Goal: Task Accomplishment & Management: Manage account settings

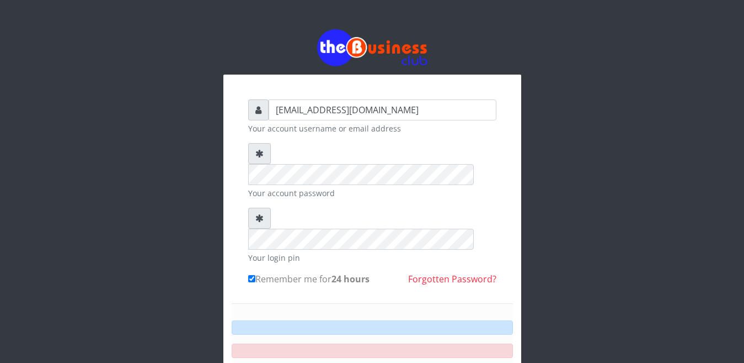
drag, startPoint x: 0, startPoint y: 0, endPoint x: 370, endPoint y: 294, distance: 472.5
click at [370, 303] on div "Sign in" at bounding box center [372, 357] width 281 height 109
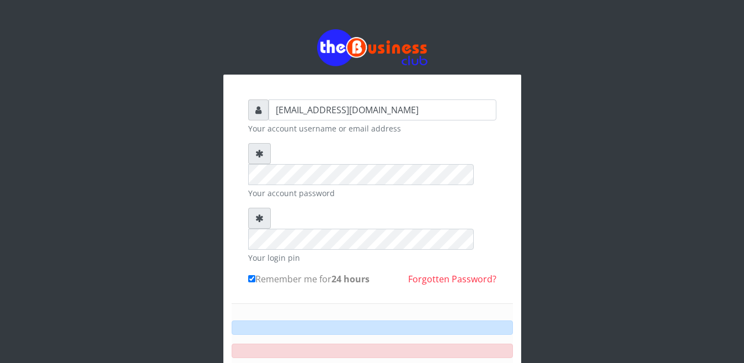
drag, startPoint x: 373, startPoint y: 312, endPoint x: 0, endPoint y: 105, distance: 426.6
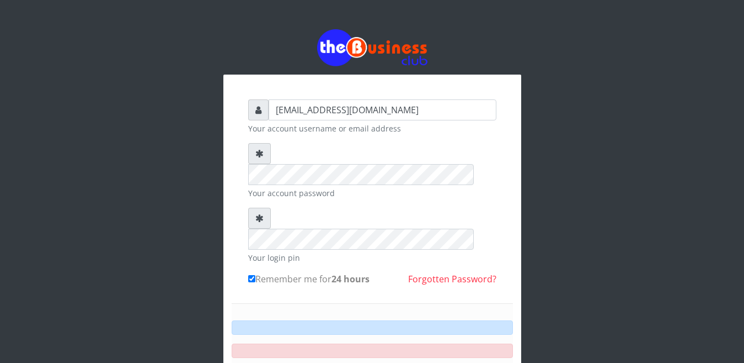
click at [0, 105] on div "happinesschidera20@gmail.com Your account username or email address Your accoun…" at bounding box center [372, 243] width 744 height 486
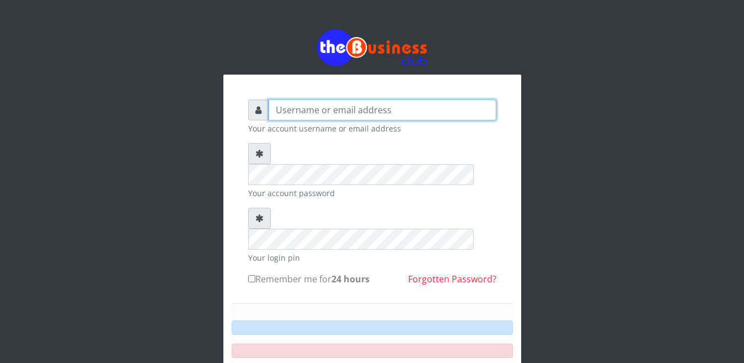
click at [275, 111] on input "text" at bounding box center [383, 109] width 228 height 21
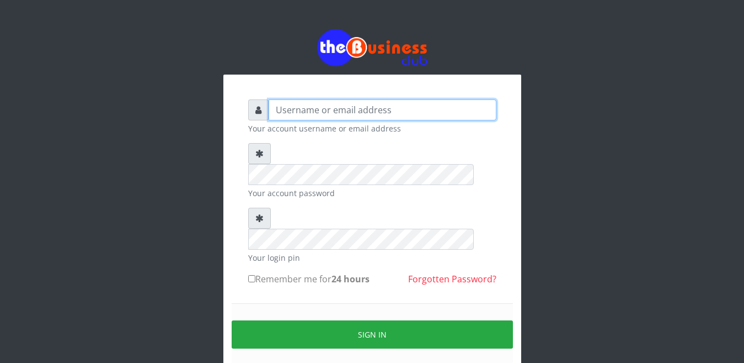
type input "happinesschidera20@gmail.com"
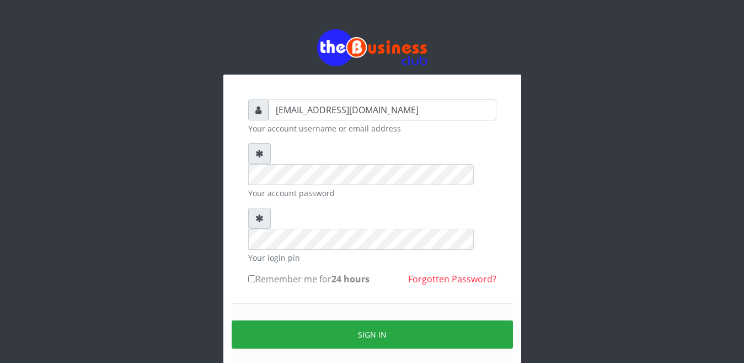
click at [249, 272] on label "Remember me for 24 hours" at bounding box center [308, 278] width 121 height 13
click at [249, 275] on input "Remember me for 24 hours" at bounding box center [251, 278] width 7 height 7
checkbox input "true"
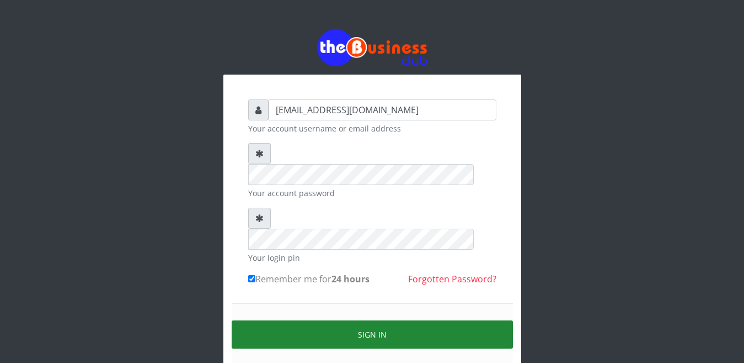
click at [387, 320] on button "Sign in" at bounding box center [372, 334] width 281 height 28
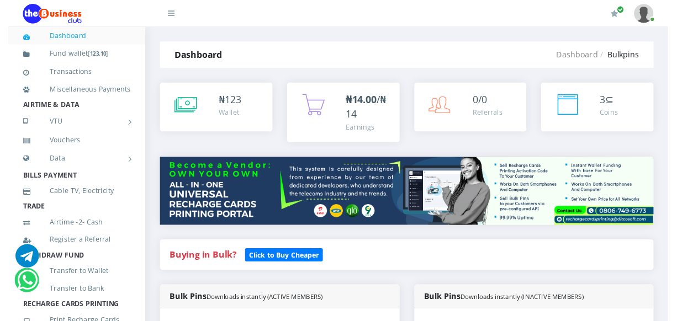
scroll to position [797, 0]
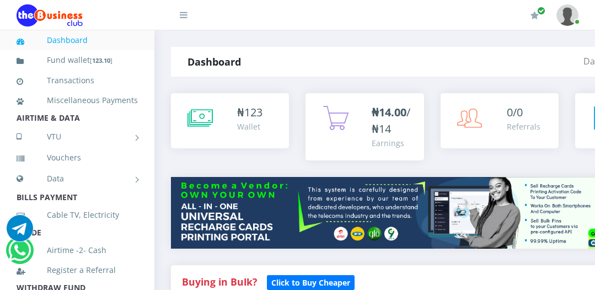
scroll to position [701, 0]
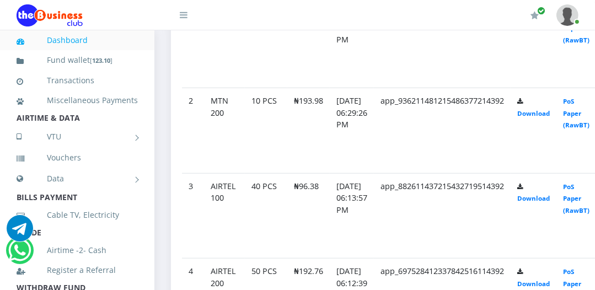
drag, startPoint x: 39, startPoint y: 159, endPoint x: 58, endPoint y: 161, distance: 19.9
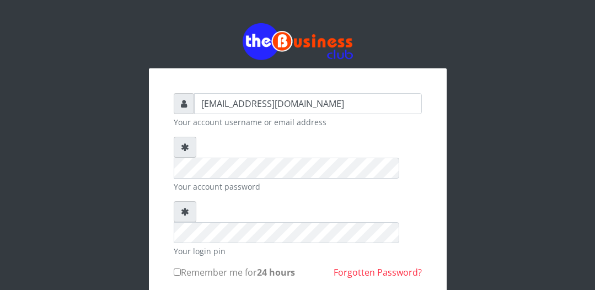
scroll to position [23, 0]
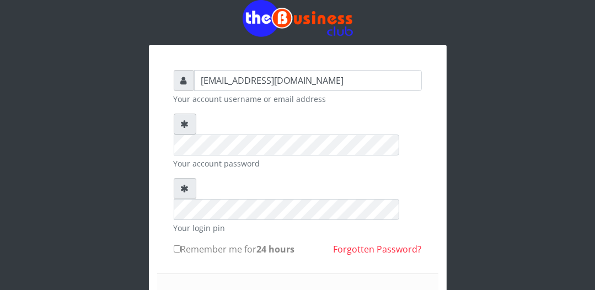
click at [176, 246] on input "Remember me for 24 hours" at bounding box center [177, 249] width 7 height 7
checkbox input "true"
drag, startPoint x: 308, startPoint y: 276, endPoint x: 302, endPoint y: 281, distance: 7.8
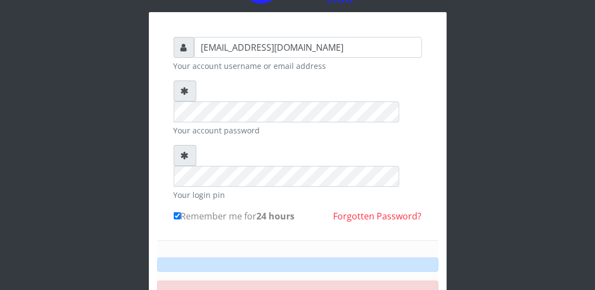
scroll to position [59, 0]
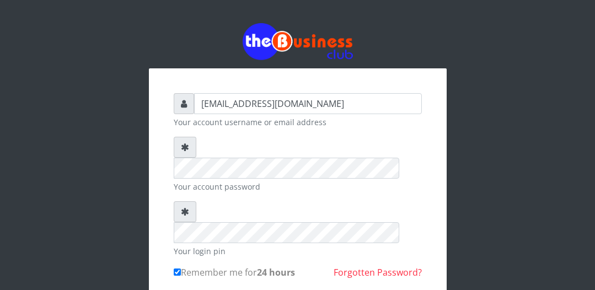
scroll to position [36, 0]
click at [203, 176] on form "[EMAIL_ADDRESS][DOMAIN_NAME] Your account username or email address Your accoun…" at bounding box center [298, 262] width 248 height 339
click at [176, 269] on input "Remember me for 24 hours" at bounding box center [177, 272] width 7 height 7
checkbox input "true"
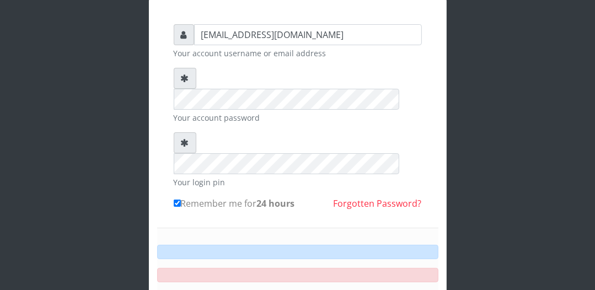
scroll to position [72, 0]
